Goal: Information Seeking & Learning: Learn about a topic

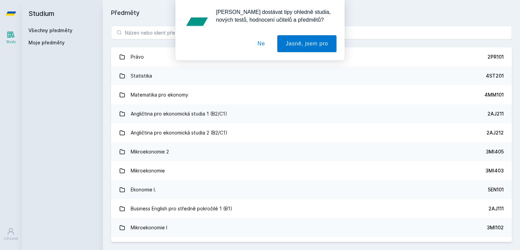
click at [155, 28] on div "[PERSON_NAME] dostávat tipy ohledně studia, nových testů, hodnocení učitelů a p…" at bounding box center [260, 30] width 520 height 60
click at [154, 31] on div "[PERSON_NAME] dostávat tipy ohledně studia, nových testů, hodnocení učitelů a p…" at bounding box center [260, 30] width 520 height 60
click at [260, 45] on button "Ne" at bounding box center [261, 43] width 24 height 17
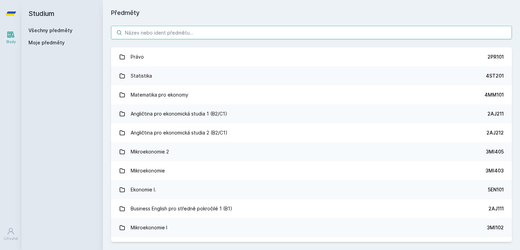
click at [177, 36] on input "search" at bounding box center [311, 33] width 401 height 14
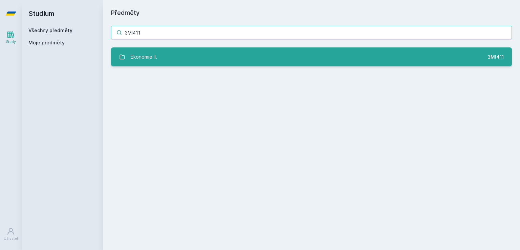
type input "3MI411"
click at [181, 56] on link "Ekonomie II. 3MI411" at bounding box center [311, 56] width 401 height 19
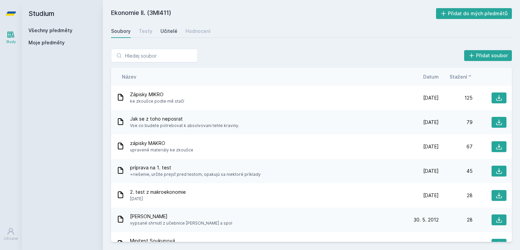
click at [172, 34] on div "Učitelé" at bounding box center [168, 31] width 17 height 7
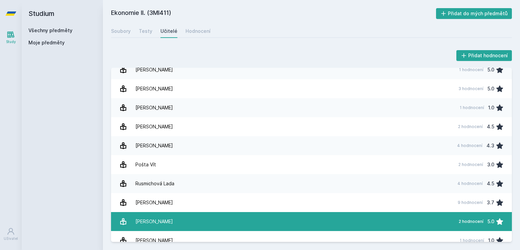
scroll to position [26, 0]
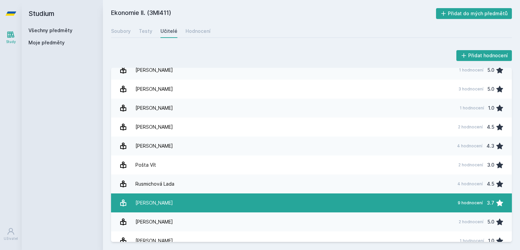
click at [245, 203] on link "[PERSON_NAME] 9 hodnocení 3.7" at bounding box center [311, 202] width 401 height 19
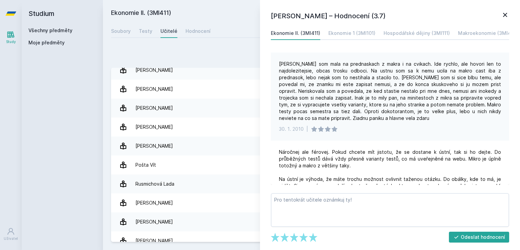
scroll to position [242, 0]
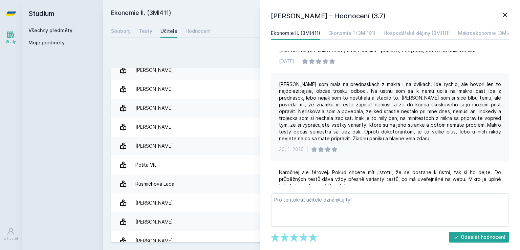
click at [96, 107] on div "Studium Všechny předměty Moje předměty" at bounding box center [62, 125] width 81 height 250
click at [504, 14] on icon at bounding box center [505, 15] width 8 height 8
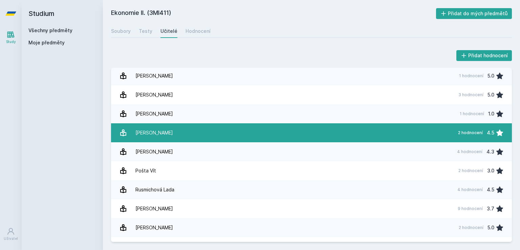
scroll to position [34, 0]
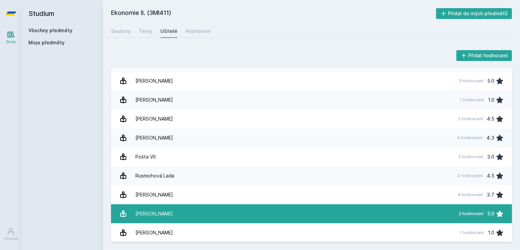
click at [202, 216] on link "[PERSON_NAME] 2 hodnocení 5.0" at bounding box center [311, 213] width 401 height 19
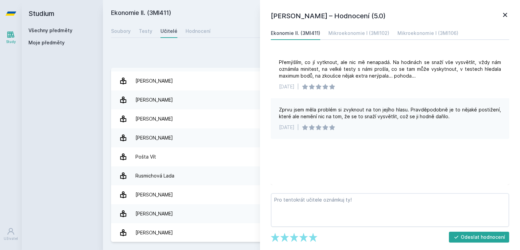
click at [30, 163] on div "Studium Všechny předměty Moje předměty" at bounding box center [62, 125] width 81 height 250
click at [504, 15] on icon at bounding box center [505, 15] width 8 height 8
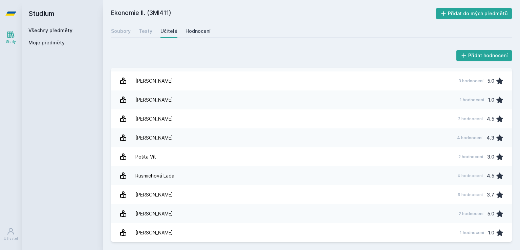
click at [193, 31] on div "Hodnocení" at bounding box center [197, 31] width 25 height 7
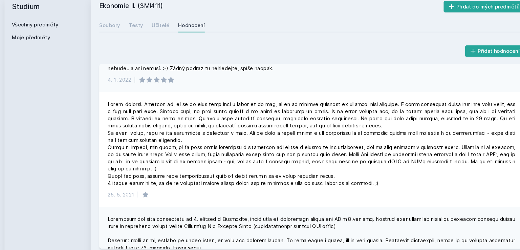
scroll to position [96, 0]
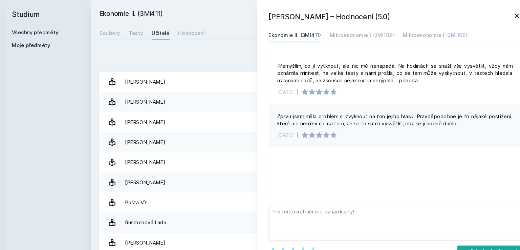
click at [60, 16] on h2 "Studium" at bounding box center [62, 13] width 68 height 27
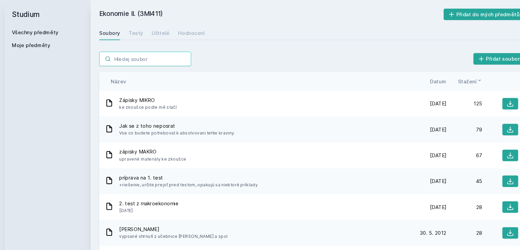
click at [166, 58] on input "search" at bounding box center [154, 56] width 87 height 14
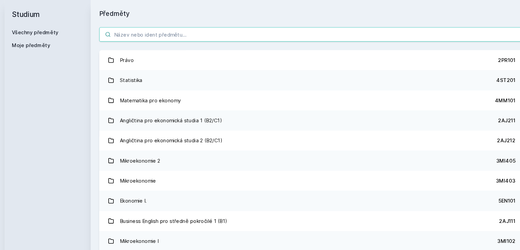
click at [183, 39] on input "search" at bounding box center [311, 33] width 401 height 14
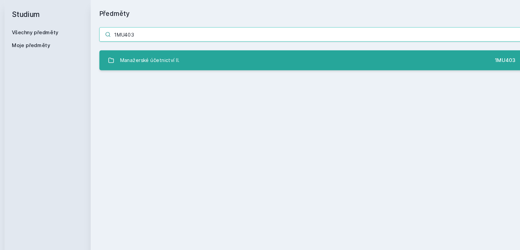
type input "1MU403"
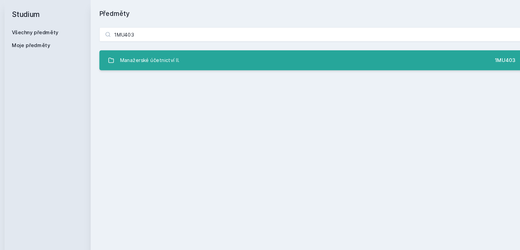
click at [194, 54] on link "Manažerské účetnictví II. 1MU403" at bounding box center [311, 56] width 401 height 19
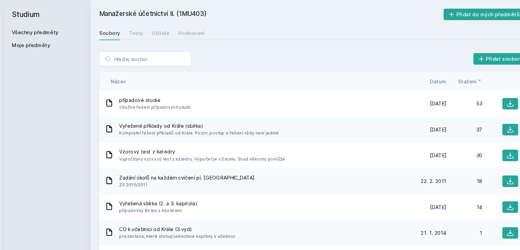
click at [175, 29] on div "Soubory Testy Učitelé Hodnocení" at bounding box center [311, 31] width 401 height 14
click at [170, 29] on div "Učitelé" at bounding box center [168, 31] width 17 height 7
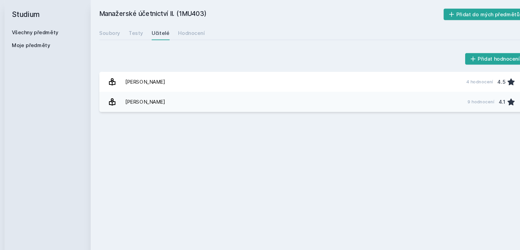
click at [182, 29] on div "Soubory Testy Učitelé Hodnocení" at bounding box center [311, 31] width 401 height 14
click at [189, 24] on div "Manažerské účetnictví II. (1MU403) Přidat do mých předmětů [GEOGRAPHIC_DATA] Te…" at bounding box center [311, 125] width 401 height 234
click at [192, 28] on div "Hodnocení" at bounding box center [197, 31] width 25 height 7
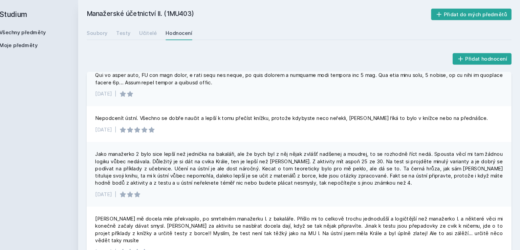
scroll to position [294, 0]
